Goal: Task Accomplishment & Management: Manage account settings

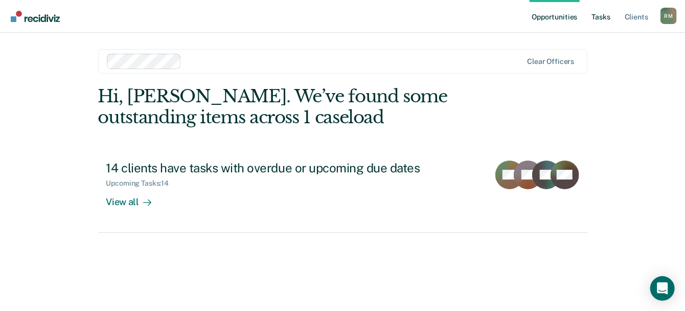
click at [597, 26] on link "Tasks" at bounding box center [601, 16] width 22 height 33
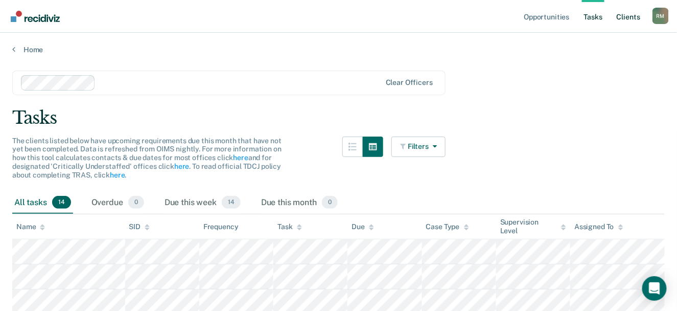
click at [622, 22] on link "Client s" at bounding box center [629, 16] width 28 height 33
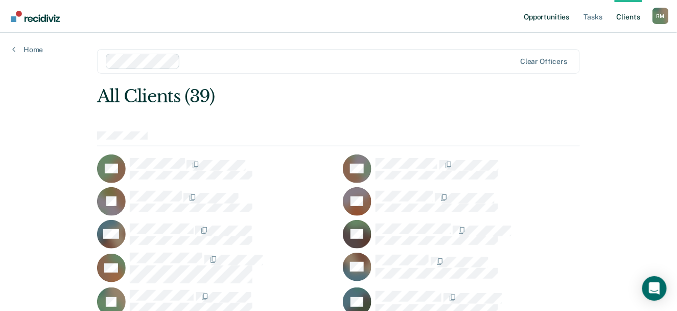
click at [546, 16] on link "Opportunities" at bounding box center [547, 16] width 50 height 33
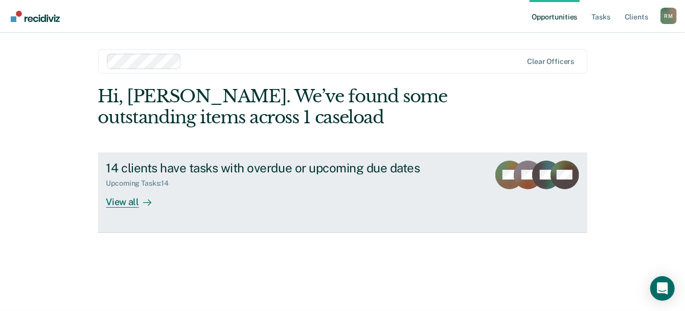
click at [300, 185] on div "Upcoming Tasks : 14" at bounding box center [285, 181] width 359 height 13
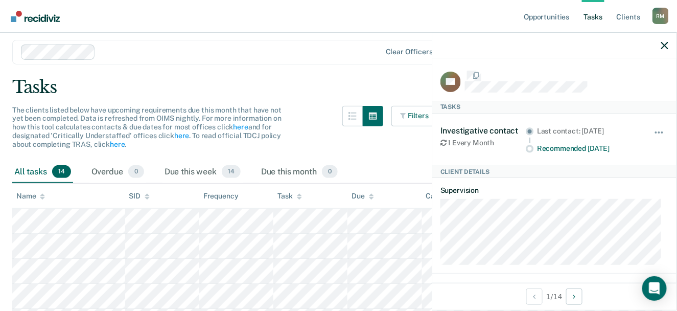
scroll to position [29, 0]
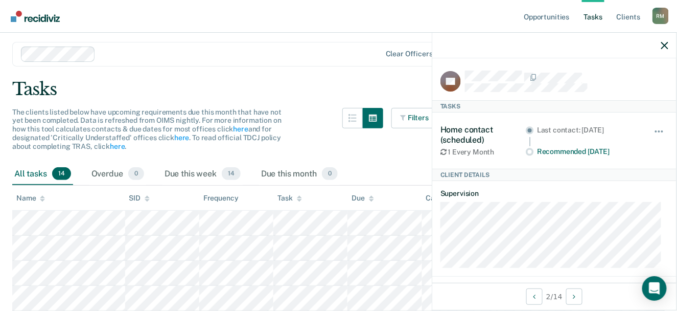
click at [333, 125] on div "The clients listed below have upcoming requirements due this month that have no…" at bounding box center [229, 135] width 434 height 55
click at [675, 44] on div at bounding box center [554, 46] width 244 height 26
click at [666, 43] on icon "button" at bounding box center [665, 45] width 7 height 7
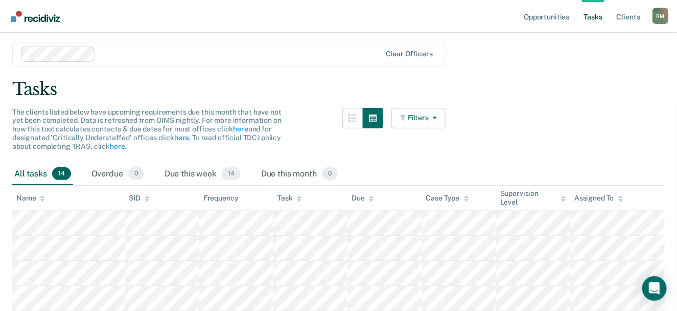
click at [662, 18] on div "R M" at bounding box center [661, 16] width 16 height 16
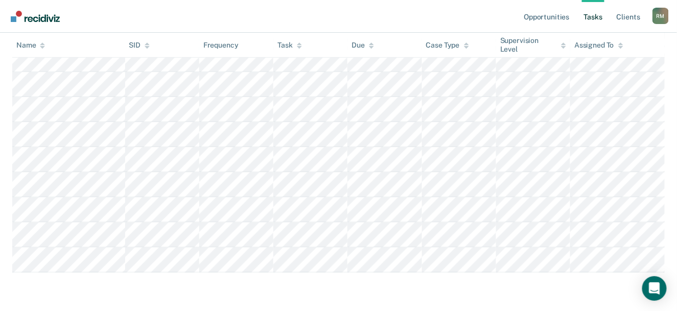
scroll to position [318, 0]
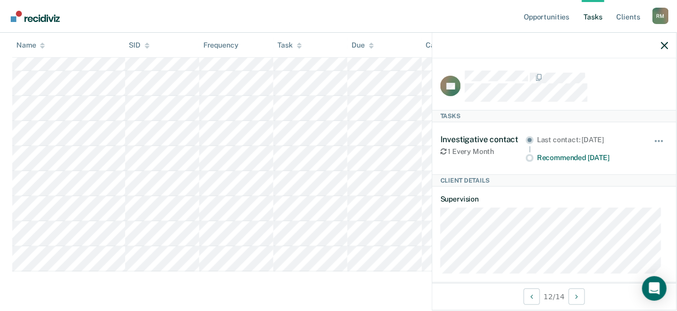
click at [605, 18] on link "Tasks" at bounding box center [593, 16] width 22 height 33
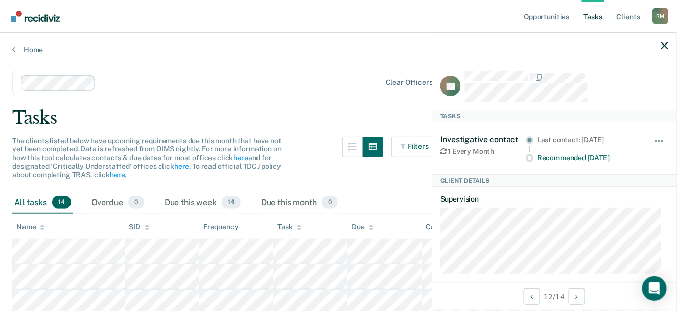
click at [595, 17] on link "Tasks" at bounding box center [593, 16] width 22 height 33
click at [664, 42] on icon "button" at bounding box center [665, 45] width 7 height 7
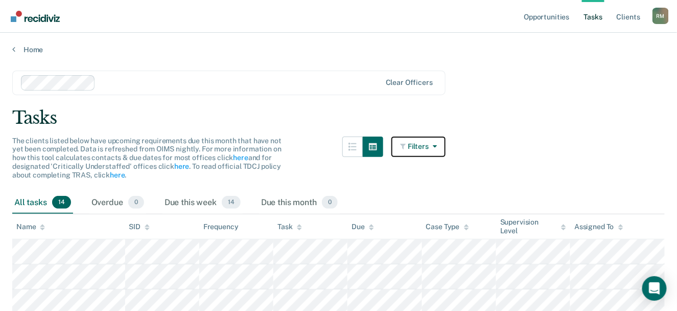
click at [418, 154] on button "Filters" at bounding box center [419, 146] width 54 height 20
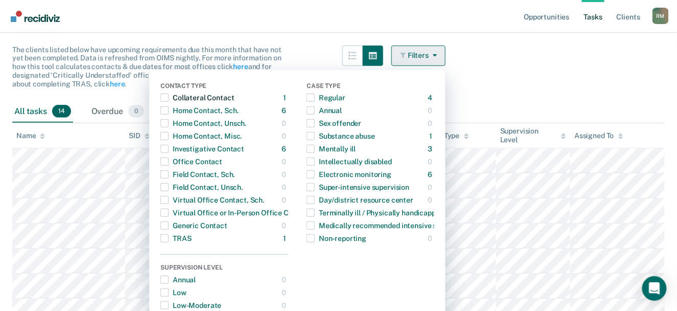
scroll to position [99, 0]
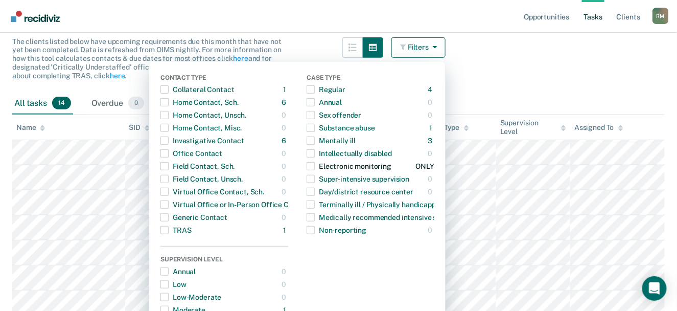
click at [315, 166] on span "button" at bounding box center [311, 166] width 8 height 8
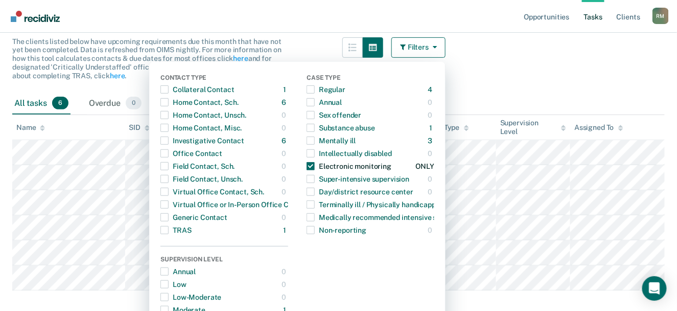
click at [323, 133] on div "Mentally ill" at bounding box center [331, 140] width 49 height 16
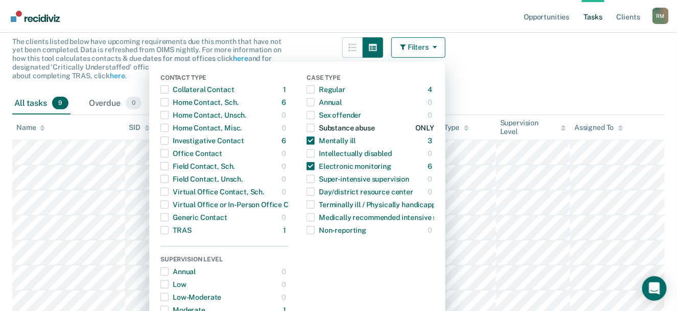
click at [315, 127] on span "button" at bounding box center [311, 128] width 8 height 8
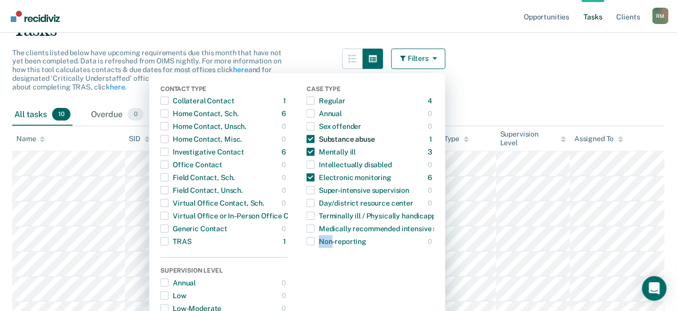
scroll to position [88, 0]
click at [427, 54] on button "Filters" at bounding box center [419, 58] width 54 height 20
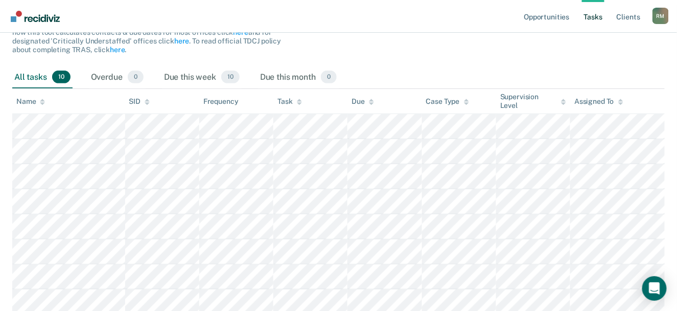
scroll to position [130, 0]
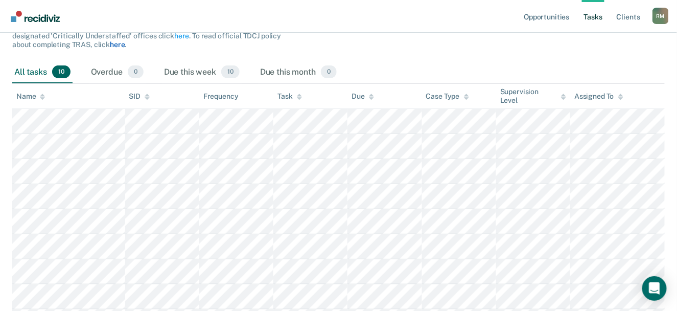
click at [114, 45] on link "here" at bounding box center [117, 44] width 15 height 8
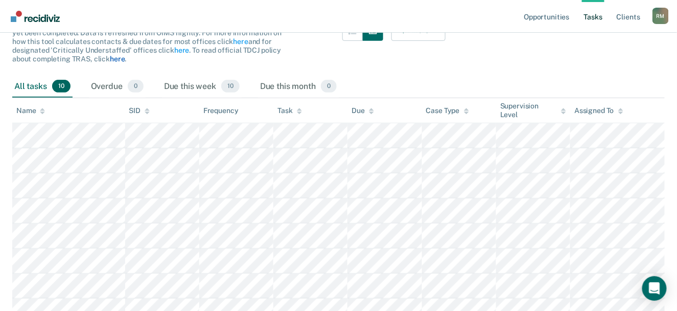
scroll to position [114, 0]
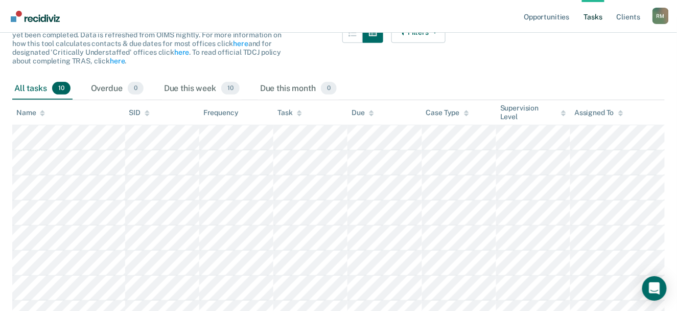
click at [517, 60] on main "Clear officers Tasks The clients listed below have upcoming requirements due th…" at bounding box center [338, 176] width 677 height 473
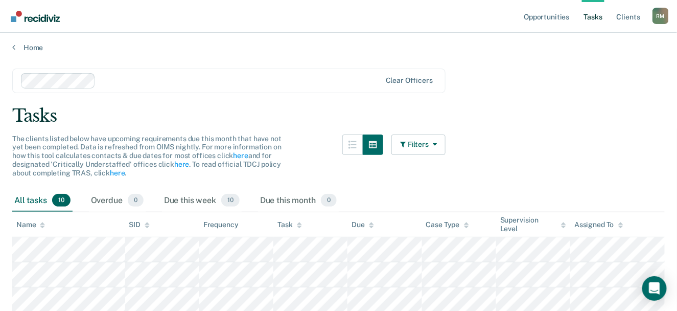
scroll to position [0, 0]
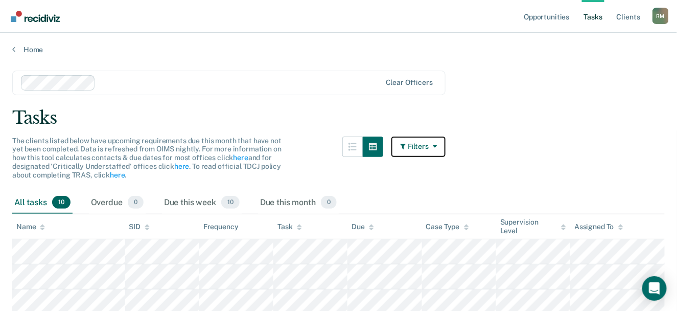
click at [435, 145] on icon "button" at bounding box center [433, 146] width 8 height 7
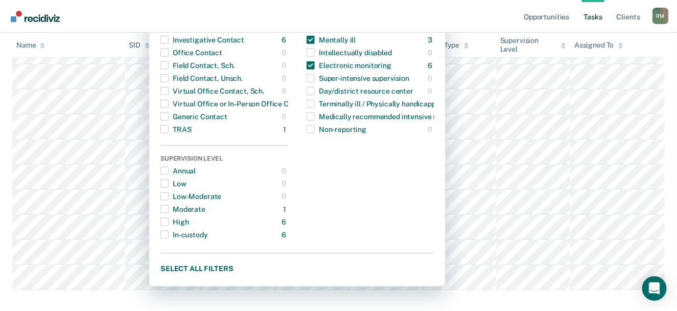
scroll to position [218, 0]
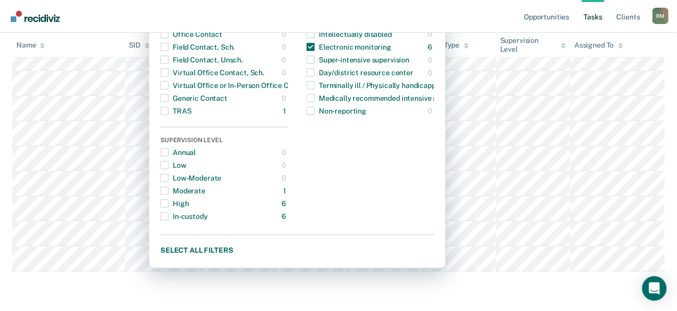
click at [113, 277] on main "Clear officers Tasks The clients listed below have upcoming requirements due th…" at bounding box center [338, 72] width 677 height 473
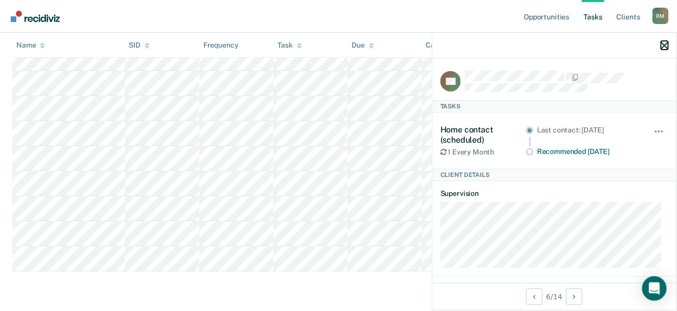
click at [667, 45] on icon "button" at bounding box center [665, 45] width 7 height 7
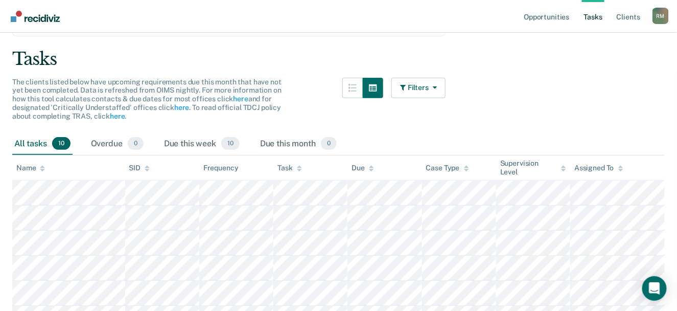
scroll to position [0, 0]
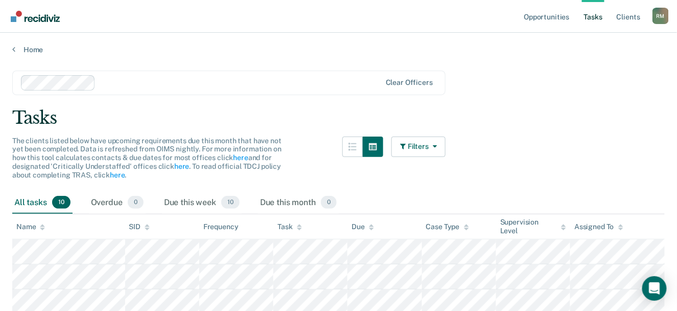
click at [597, 20] on link "Tasks" at bounding box center [593, 16] width 22 height 33
click at [551, 13] on link "Opportunities" at bounding box center [547, 16] width 50 height 33
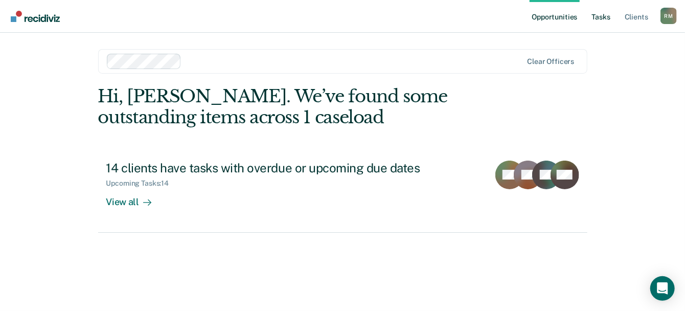
click at [602, 24] on link "Tasks" at bounding box center [601, 16] width 22 height 33
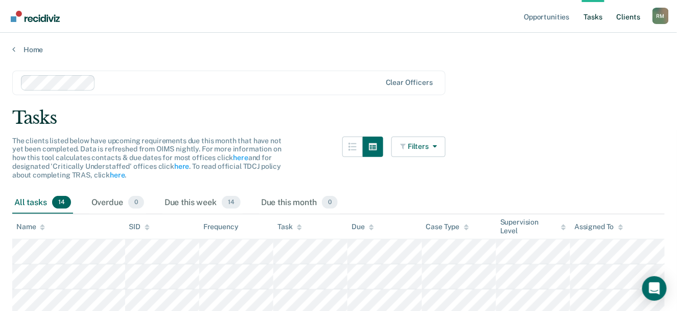
click at [628, 25] on link "Client s" at bounding box center [629, 16] width 28 height 33
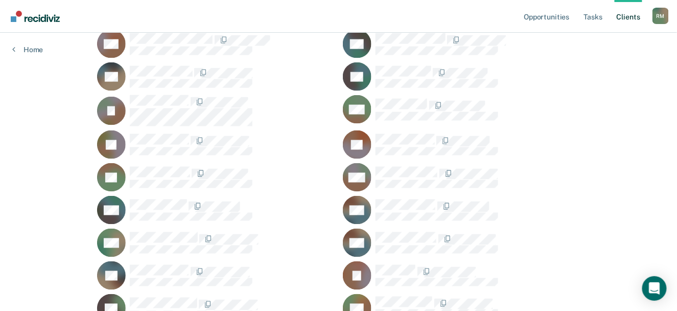
scroll to position [356, 0]
click at [512, 238] on div at bounding box center [478, 242] width 205 height 21
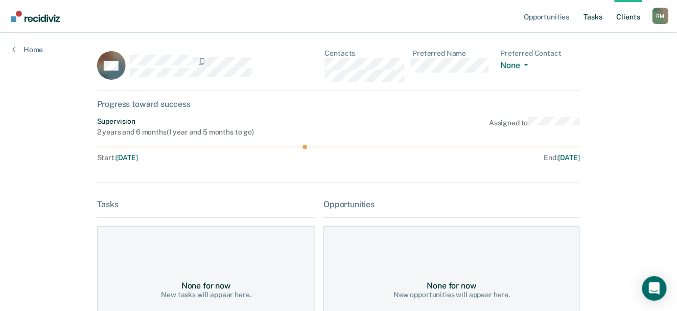
click at [591, 20] on link "Tasks" at bounding box center [593, 16] width 22 height 33
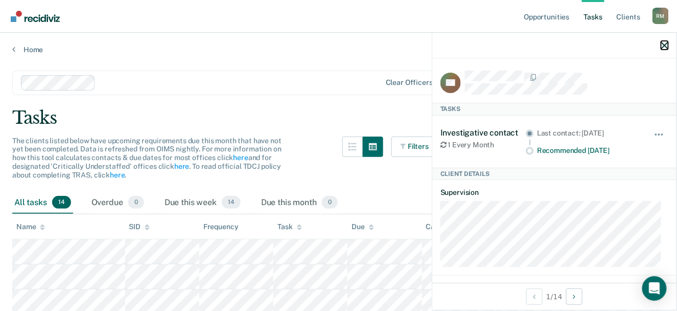
click at [667, 45] on icon "button" at bounding box center [665, 45] width 7 height 7
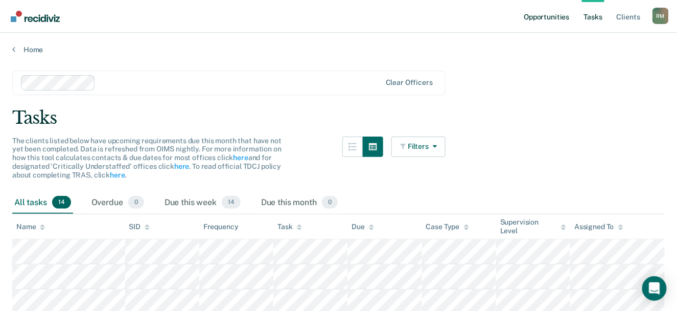
click at [555, 21] on link "Opportunities" at bounding box center [547, 16] width 50 height 33
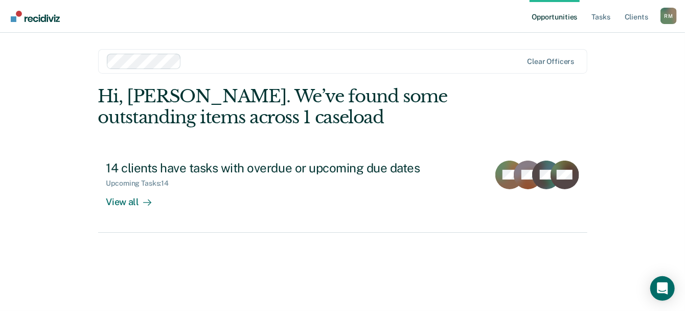
click at [122, 203] on div "View all" at bounding box center [134, 198] width 57 height 20
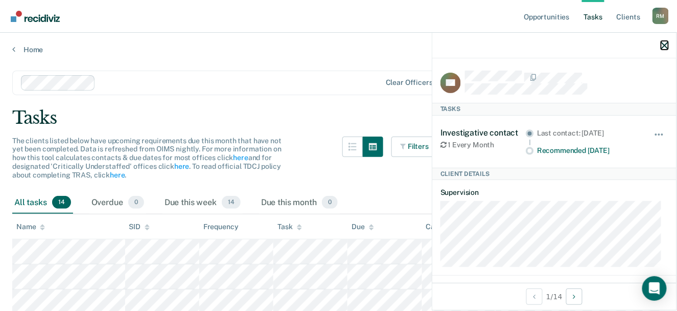
click at [666, 42] on icon "button" at bounding box center [665, 45] width 7 height 7
click at [658, 133] on span "button" at bounding box center [659, 134] width 2 height 2
click at [655, 291] on icon "Open Intercom Messenger" at bounding box center [655, 288] width 12 height 13
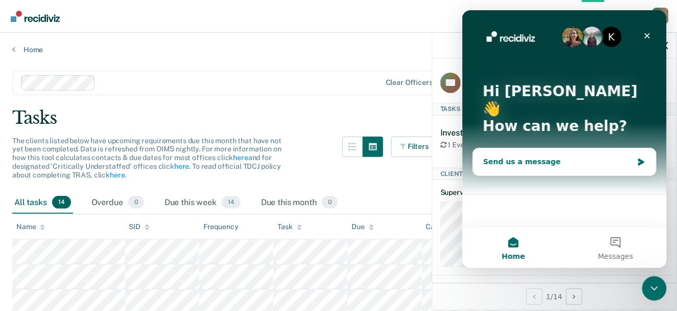
click at [624, 156] on div "Send us a message" at bounding box center [558, 161] width 150 height 11
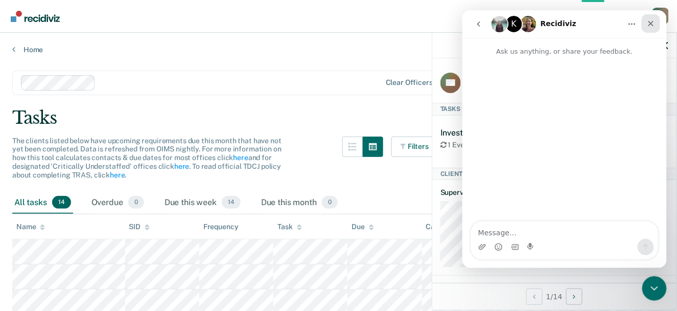
click at [653, 20] on icon "Close" at bounding box center [651, 23] width 8 height 8
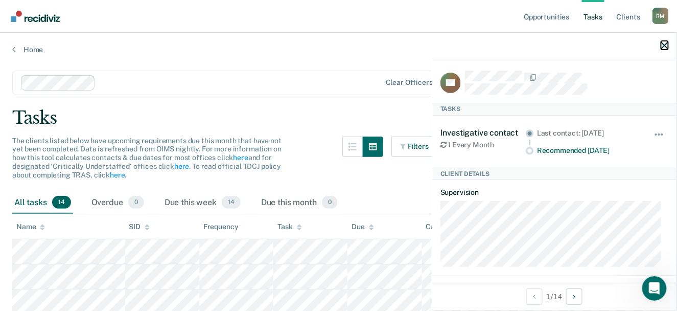
click at [666, 47] on icon "button" at bounding box center [665, 45] width 7 height 7
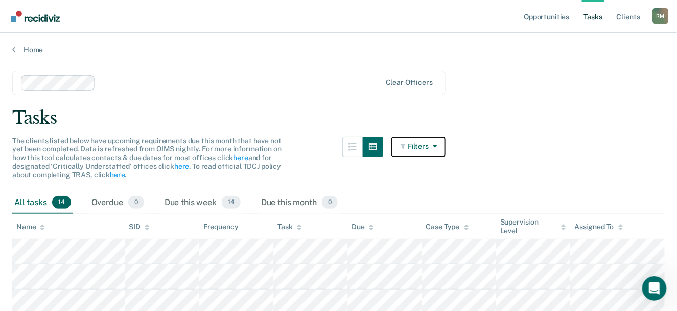
click at [427, 148] on button "Filters" at bounding box center [419, 146] width 54 height 20
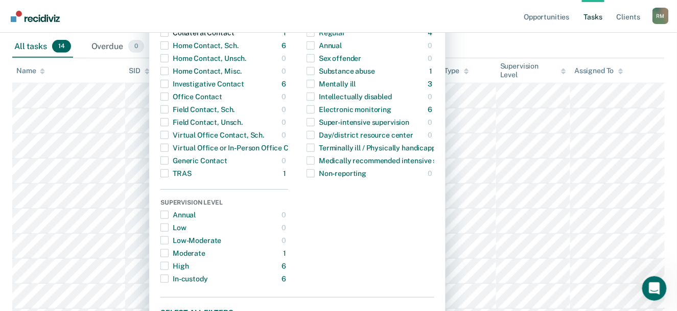
scroll to position [158, 0]
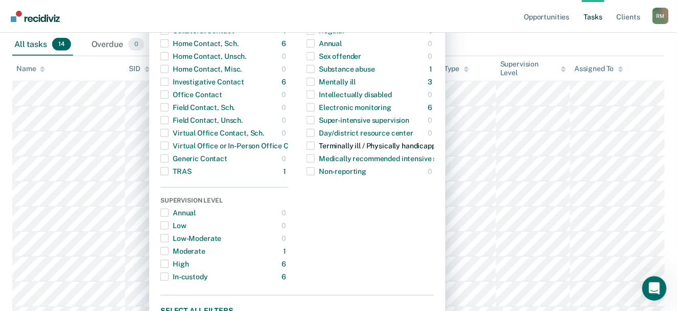
click at [312, 145] on span "button" at bounding box center [311, 146] width 8 height 8
click at [315, 148] on span "button" at bounding box center [311, 146] width 8 height 8
click at [160, 278] on div "Contact Type Collateral Contact 1 ONLY Home Contact, Sch. 6 ONLY Home Contact, …" at bounding box center [297, 166] width 297 height 326
click at [169, 279] on span "button" at bounding box center [165, 276] width 8 height 8
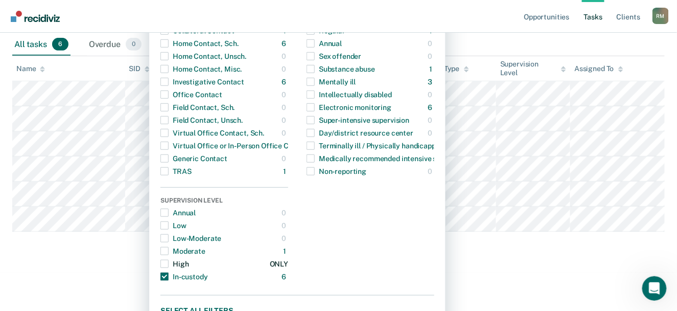
click at [169, 260] on span "button" at bounding box center [165, 264] width 8 height 8
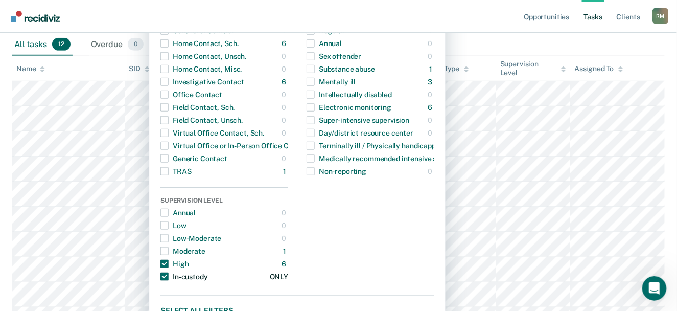
click at [169, 275] on span "button" at bounding box center [165, 276] width 8 height 8
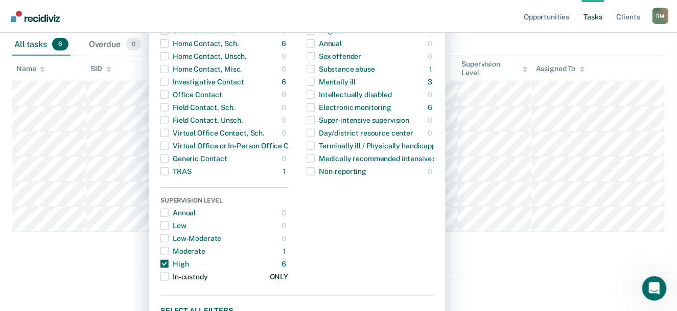
click at [284, 280] on div "ONLY" at bounding box center [279, 276] width 18 height 16
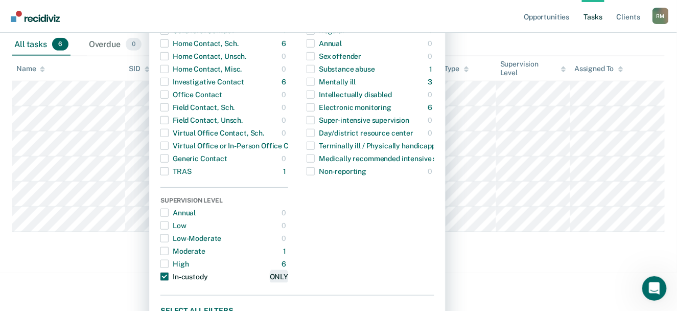
scroll to position [175, 0]
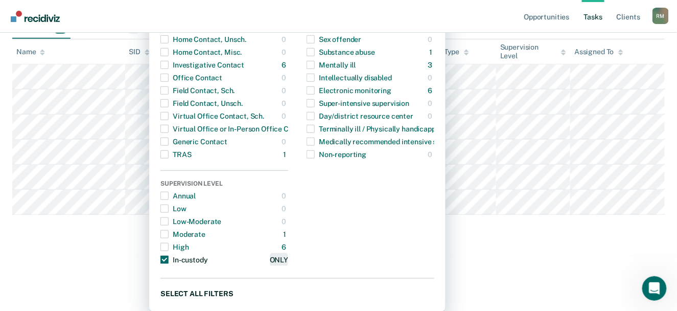
click at [207, 298] on button "Select all filters" at bounding box center [298, 293] width 274 height 13
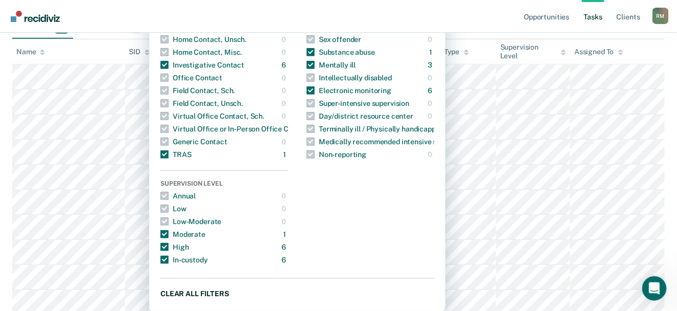
click at [225, 298] on button "Clear all filters" at bounding box center [298, 293] width 274 height 13
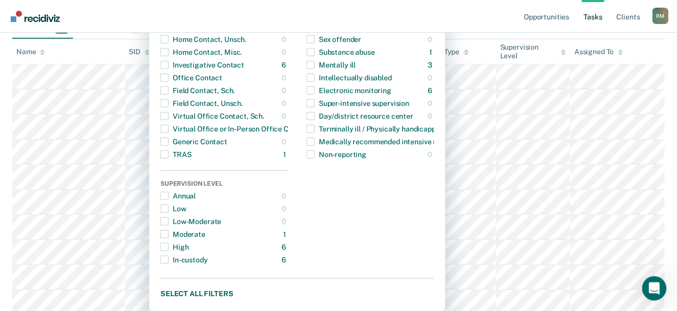
click at [219, 305] on div "Contact Type Collateral Contact 1 ONLY Home Contact, Sch. 6 ONLY Home Contact, …" at bounding box center [297, 149] width 297 height 326
click at [225, 294] on button "Select all filters" at bounding box center [298, 293] width 274 height 13
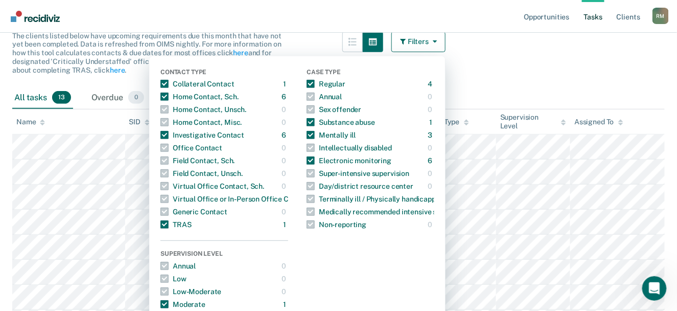
scroll to position [107, 0]
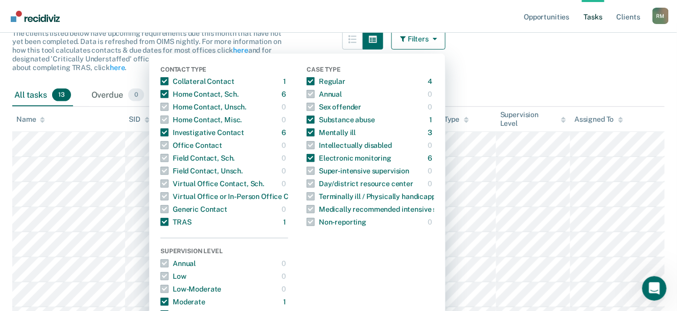
click at [507, 59] on main "Clear officers Tasks The clients listed below have upcoming requirements due th…" at bounding box center [338, 221] width 677 height 549
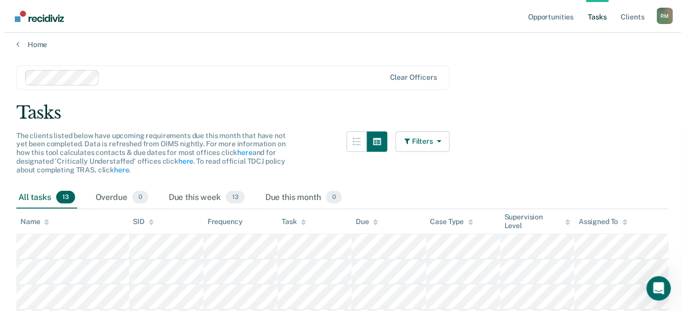
scroll to position [0, 0]
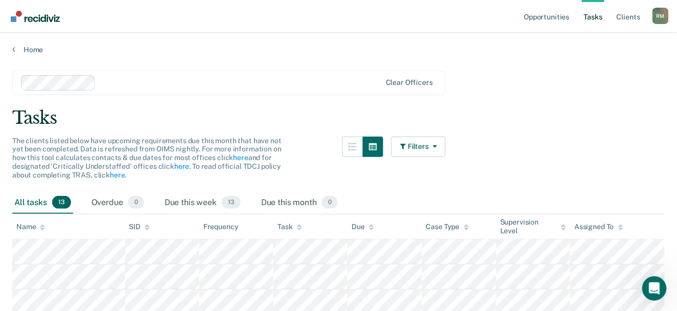
click at [664, 15] on div "R M" at bounding box center [661, 16] width 16 height 16
click link "Go to Recidiviz Home" at bounding box center [35, 16] width 54 height 32
